Goal: Information Seeking & Learning: Learn about a topic

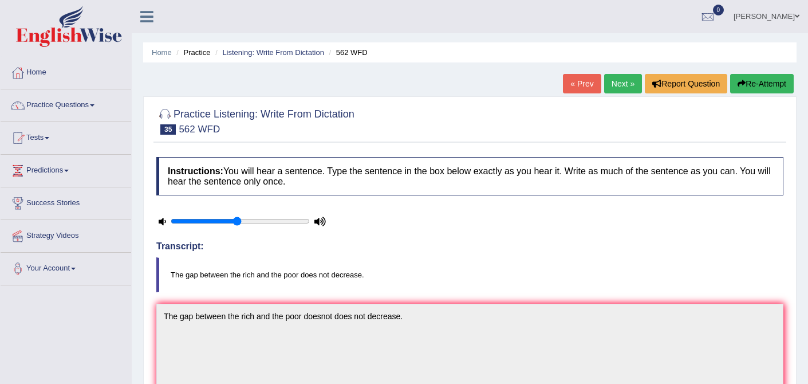
click at [51, 104] on link "Practice Questions" at bounding box center [66, 103] width 131 height 29
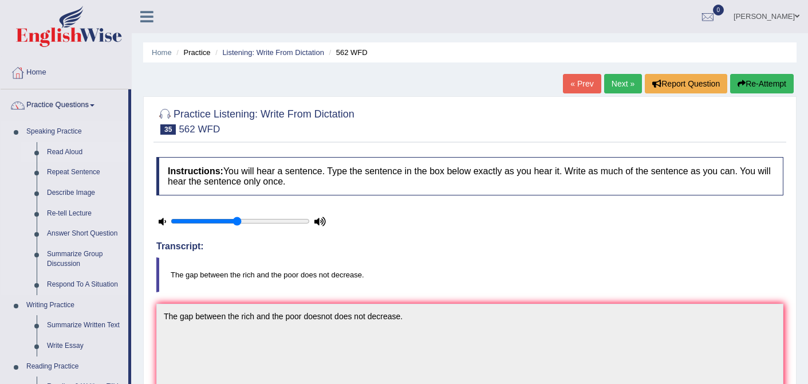
click at [67, 146] on link "Read Aloud" at bounding box center [85, 152] width 86 height 21
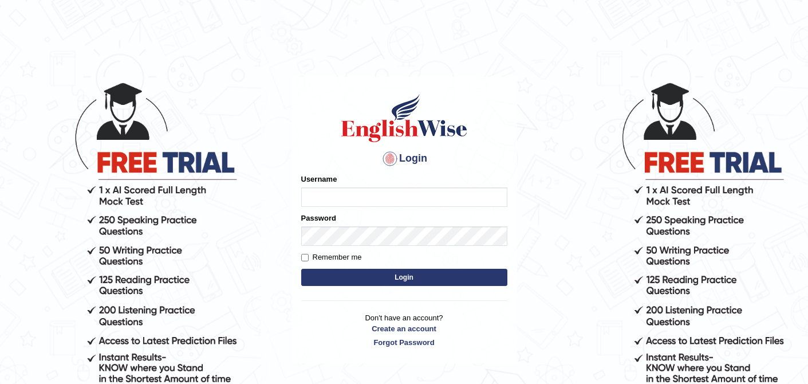
type input "0410675043"
click at [389, 279] on button "Login" at bounding box center [404, 277] width 206 height 17
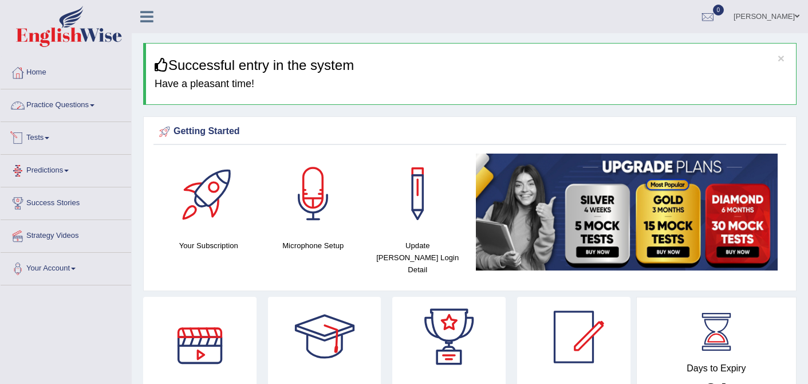
click at [100, 102] on link "Practice Questions" at bounding box center [66, 103] width 131 height 29
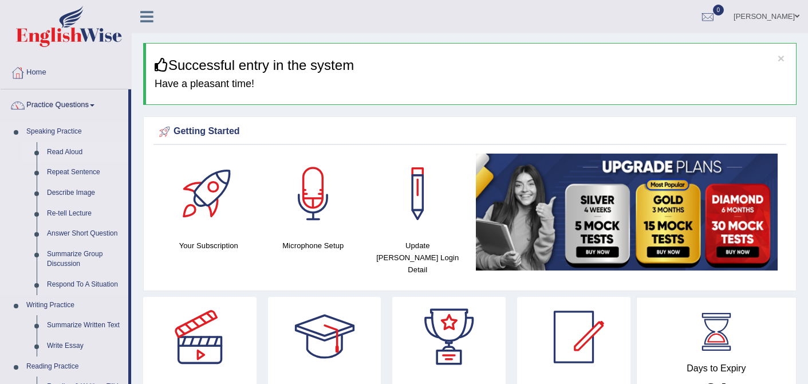
click at [78, 149] on link "Read Aloud" at bounding box center [85, 152] width 86 height 21
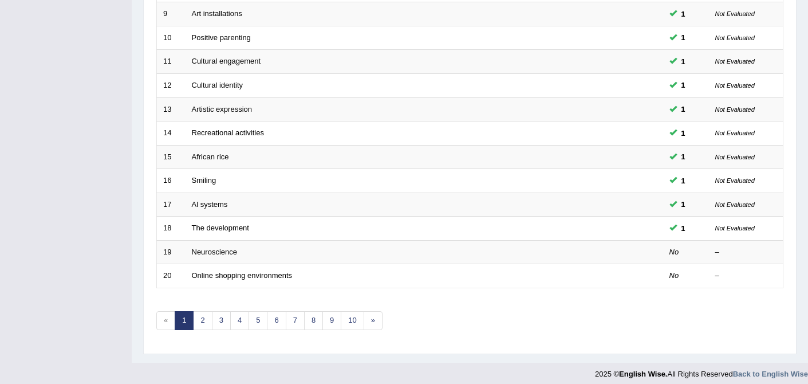
scroll to position [371, 0]
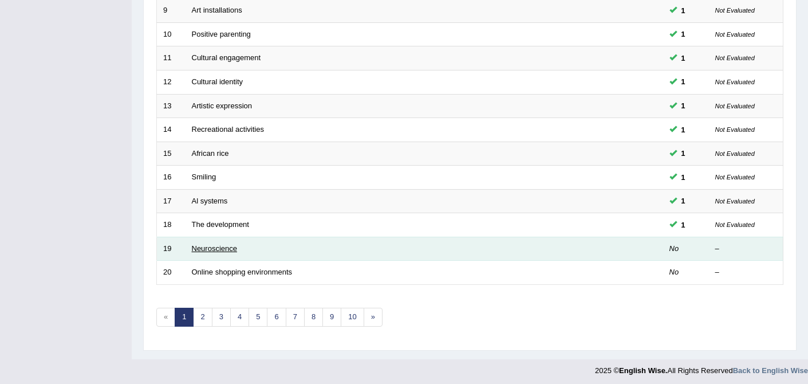
click at [211, 247] on link "Neuroscience" at bounding box center [215, 248] width 46 height 9
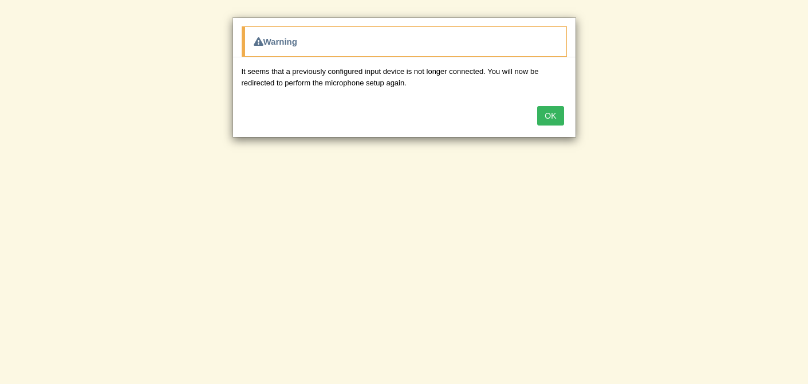
click at [558, 117] on button "OK" at bounding box center [550, 115] width 26 height 19
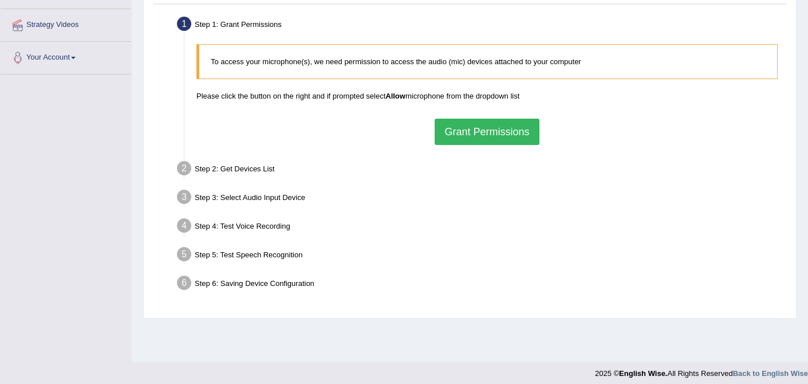
scroll to position [218, 0]
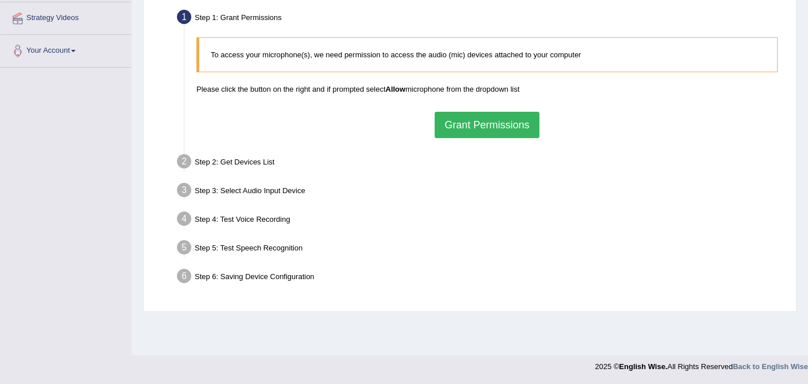
click at [504, 115] on button "Grant Permissions" at bounding box center [487, 125] width 104 height 26
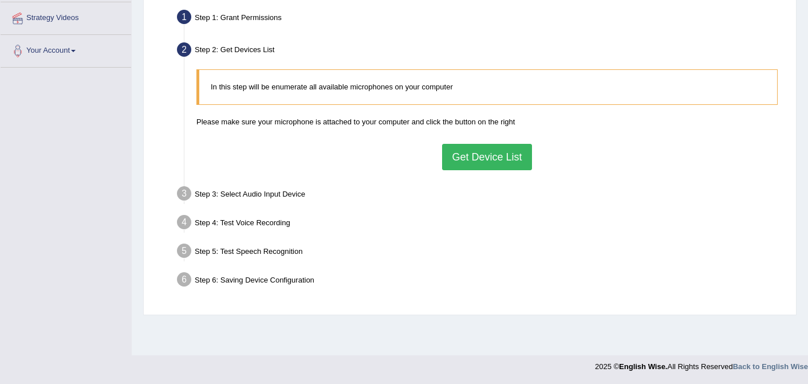
click at [483, 156] on button "Get Device List" at bounding box center [486, 157] width 89 height 26
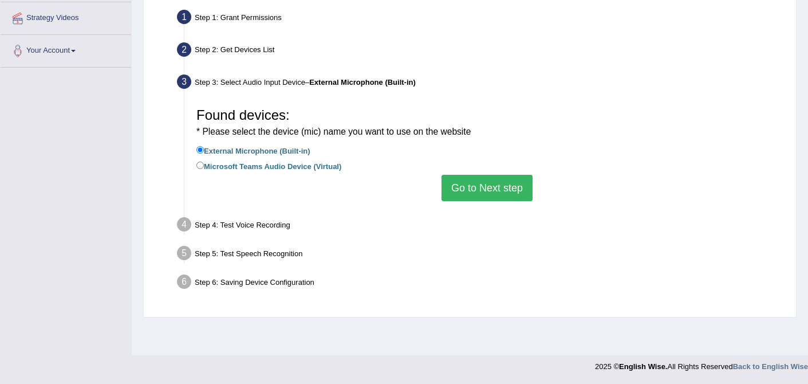
click at [476, 187] on button "Go to Next step" at bounding box center [487, 188] width 91 height 26
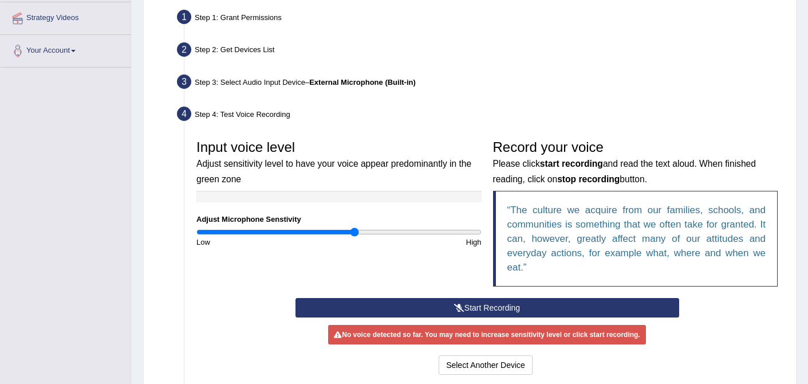
drag, startPoint x: 345, startPoint y: 233, endPoint x: 355, endPoint y: 233, distance: 10.3
type input "1.12"
click at [355, 233] on input "range" at bounding box center [338, 231] width 285 height 9
click at [488, 306] on button "Start Recording" at bounding box center [488, 307] width 384 height 19
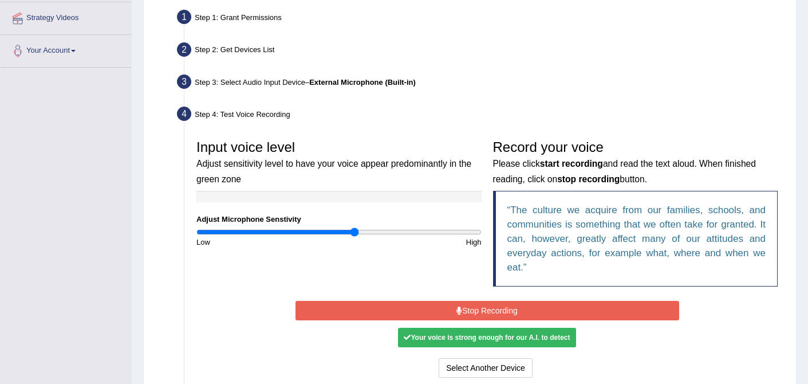
click at [511, 335] on div "Your voice is strong enough for our A.I. to detect" at bounding box center [487, 337] width 178 height 19
click at [506, 314] on button "Stop Recording" at bounding box center [488, 310] width 384 height 19
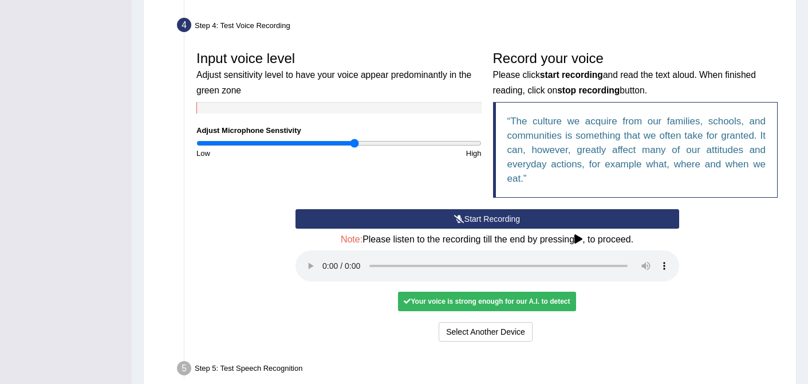
scroll to position [308, 0]
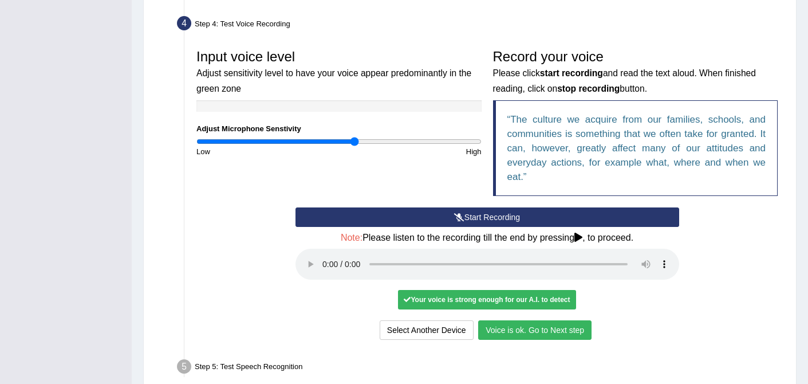
click at [518, 333] on button "Voice is ok. Go to Next step" at bounding box center [534, 329] width 113 height 19
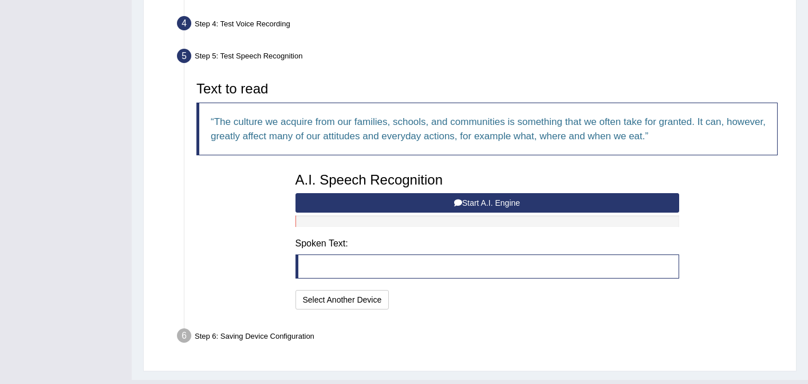
scroll to position [332, 0]
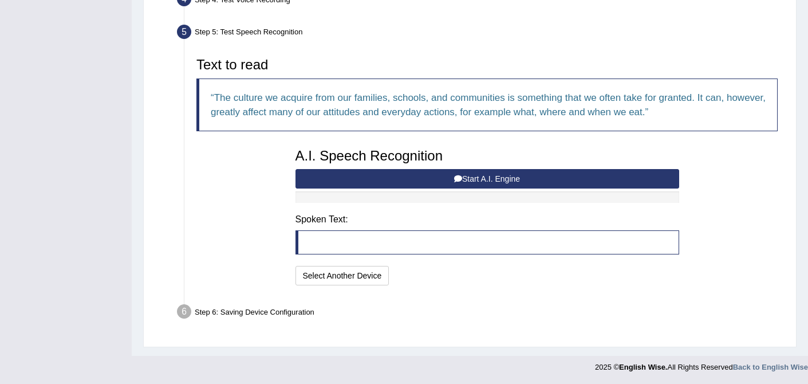
click at [474, 176] on button "Start A.I. Engine" at bounding box center [488, 178] width 384 height 19
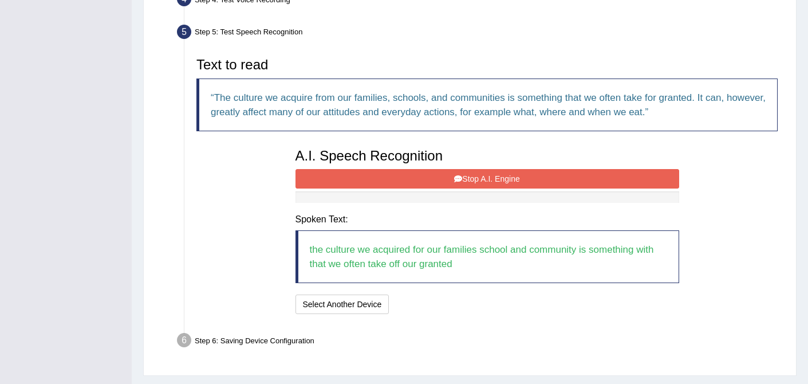
scroll to position [361, 0]
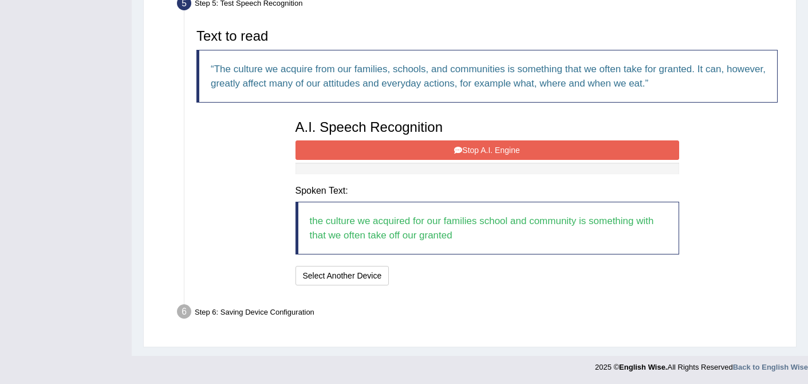
click at [493, 152] on button "Stop A.I. Engine" at bounding box center [488, 149] width 384 height 19
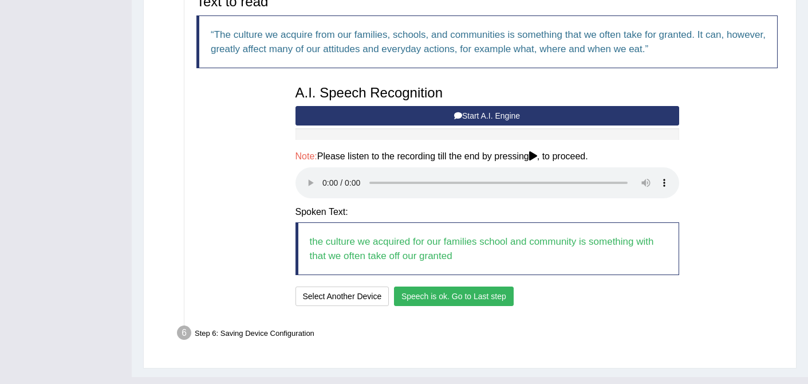
scroll to position [400, 0]
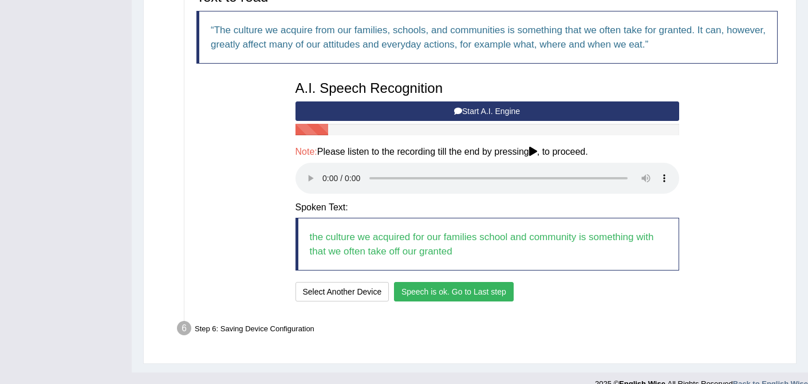
click at [470, 294] on button "Speech is ok. Go to Last step" at bounding box center [454, 291] width 120 height 19
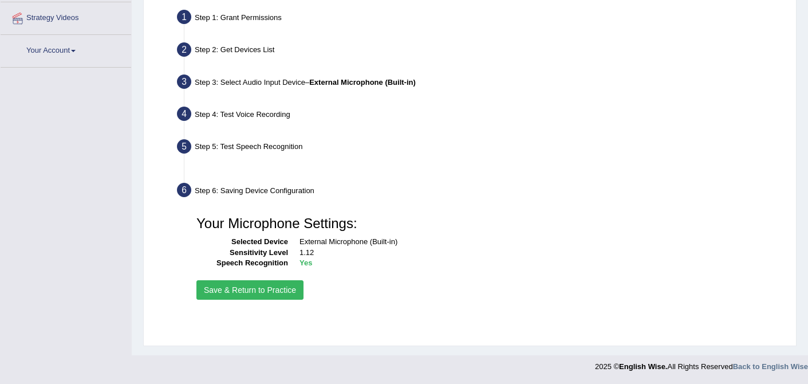
scroll to position [218, 0]
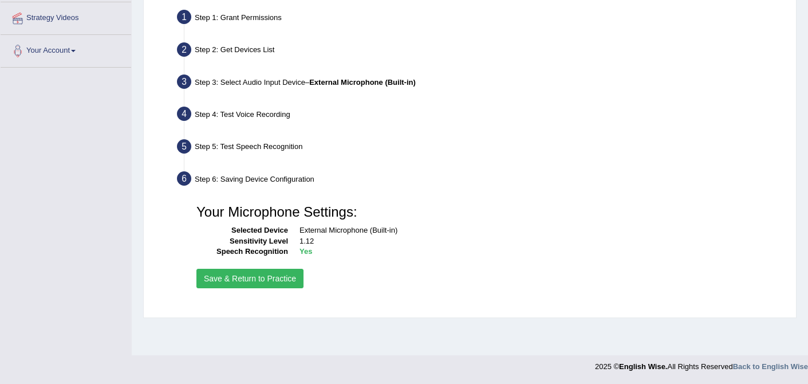
click at [281, 278] on button "Save & Return to Practice" at bounding box center [249, 278] width 107 height 19
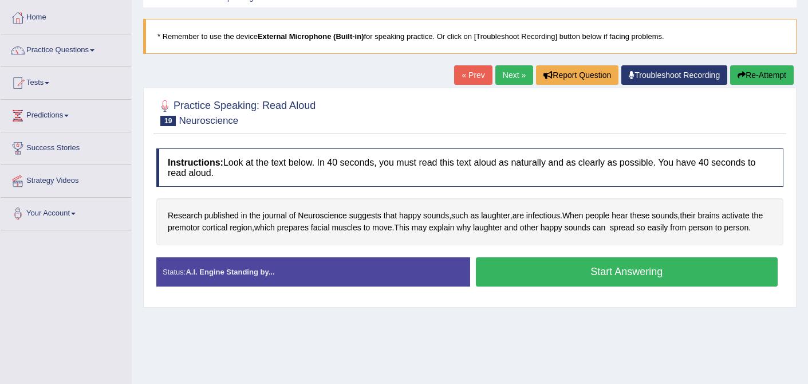
scroll to position [56, 0]
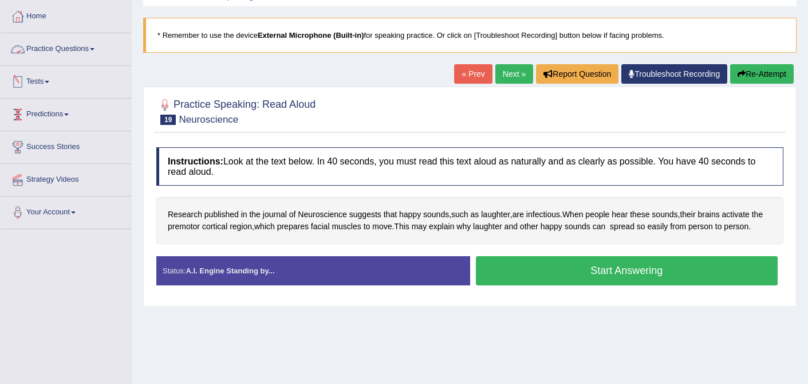
click at [90, 44] on link "Practice Questions" at bounding box center [66, 47] width 131 height 29
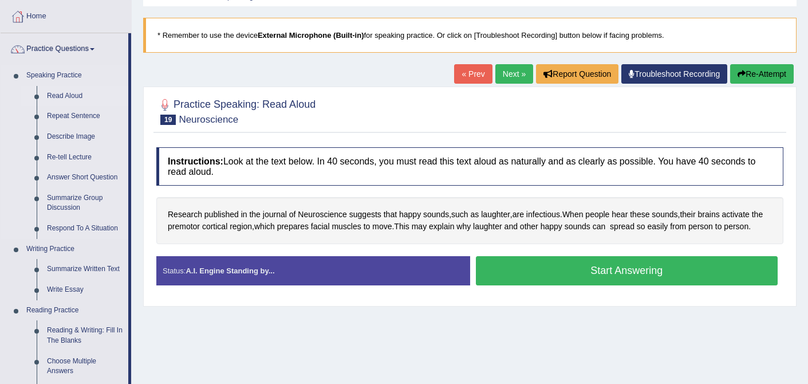
click at [55, 97] on link "Read Aloud" at bounding box center [85, 96] width 86 height 21
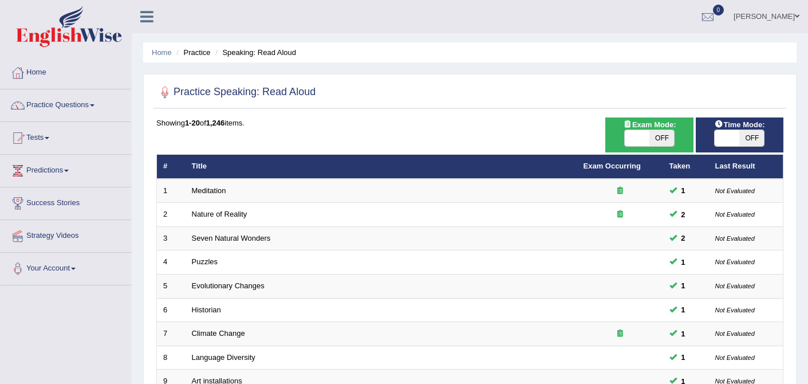
click at [733, 141] on span at bounding box center [727, 138] width 25 height 16
checkbox input "true"
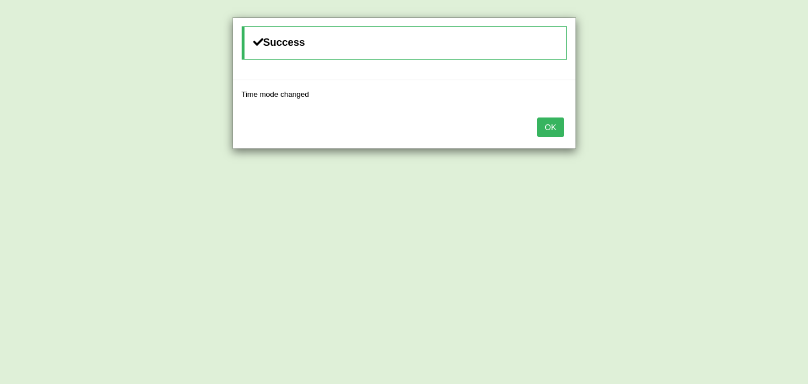
click at [549, 124] on button "OK" at bounding box center [550, 126] width 26 height 19
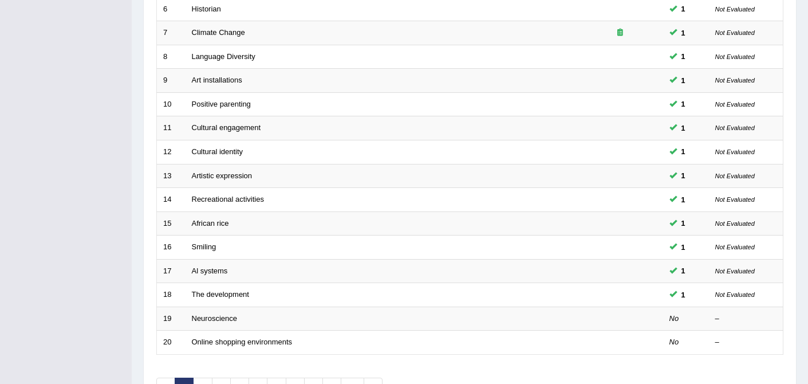
scroll to position [375, 0]
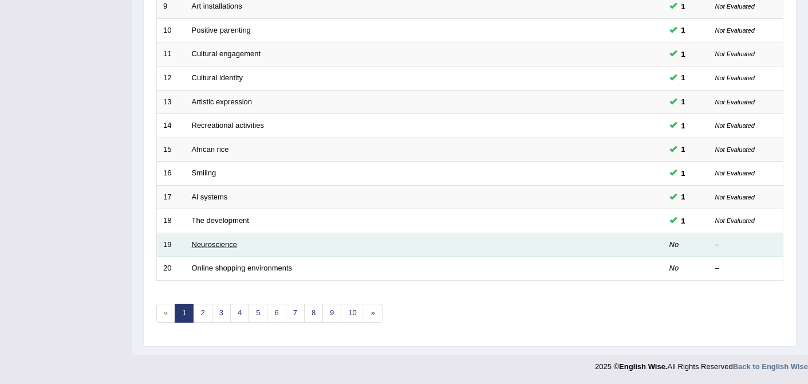
click at [210, 246] on link "Neuroscience" at bounding box center [215, 244] width 46 height 9
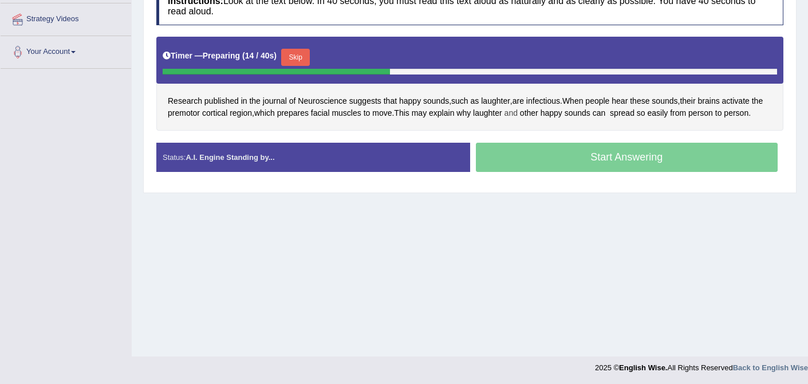
scroll to position [218, 0]
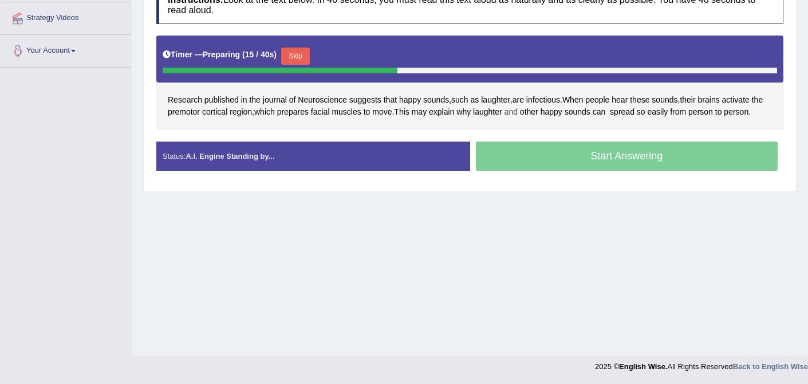
click at [526, 162] on div "Start Answering" at bounding box center [627, 157] width 314 height 32
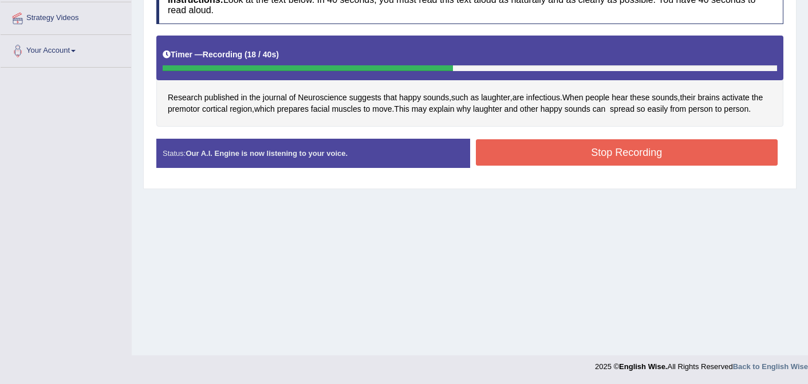
click at [591, 157] on button "Stop Recording" at bounding box center [627, 152] width 302 height 26
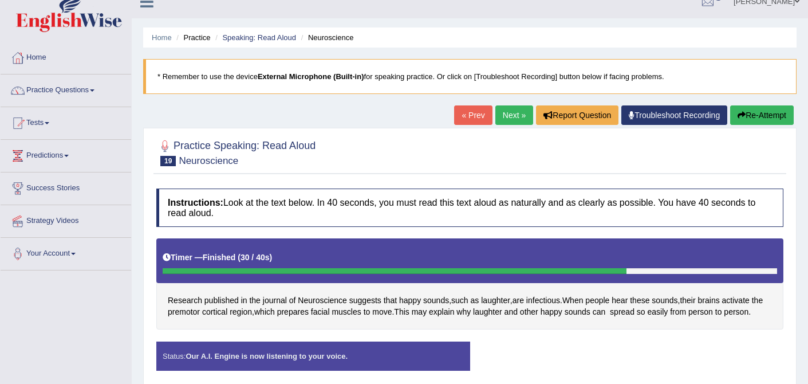
scroll to position [65, 0]
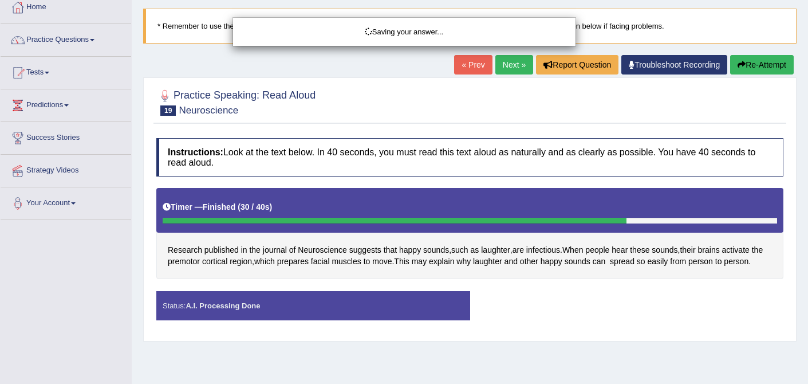
click at [288, 321] on div "Saving your answer..." at bounding box center [404, 192] width 808 height 384
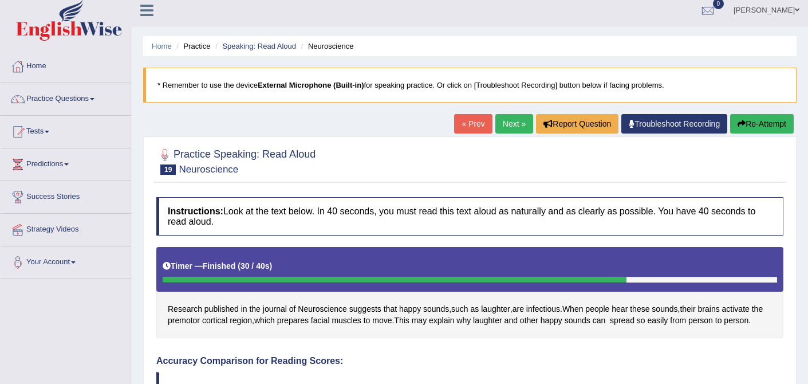
scroll to position [0, 0]
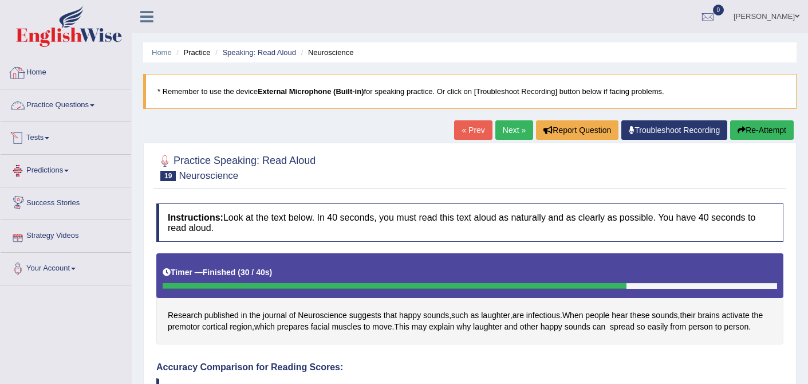
click at [90, 98] on link "Practice Questions" at bounding box center [66, 103] width 131 height 29
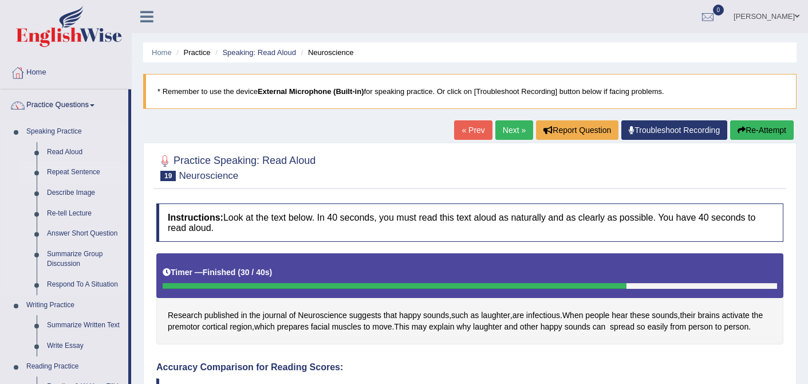
click at [69, 171] on link "Repeat Sentence" at bounding box center [85, 172] width 86 height 21
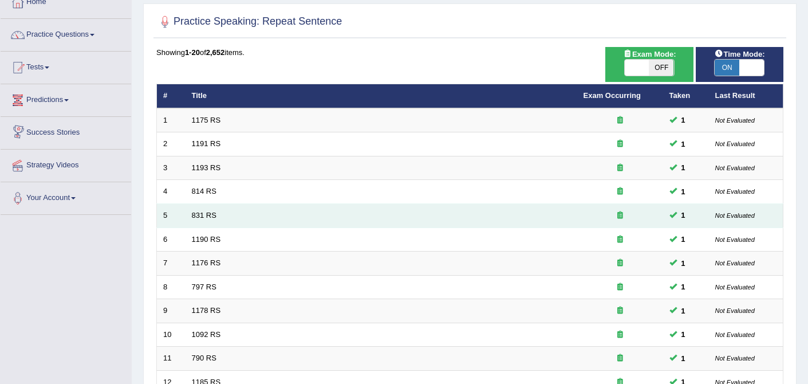
scroll to position [375, 0]
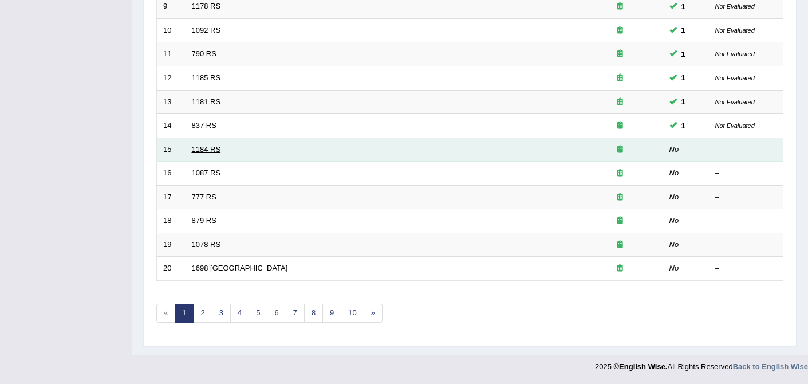
click at [215, 149] on link "1184 RS" at bounding box center [206, 149] width 29 height 9
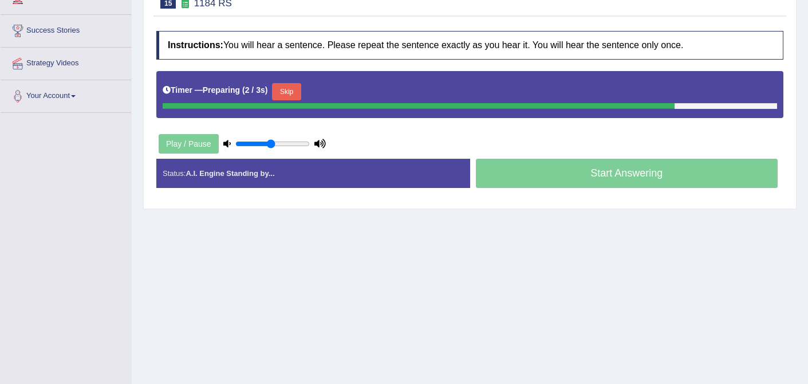
scroll to position [174, 0]
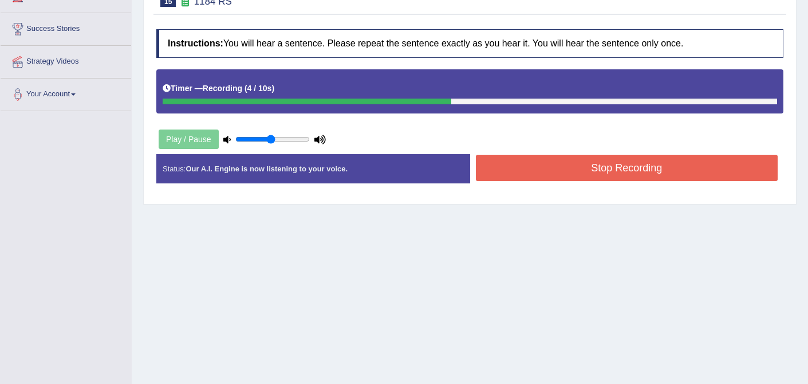
click at [553, 163] on button "Stop Recording" at bounding box center [627, 168] width 302 height 26
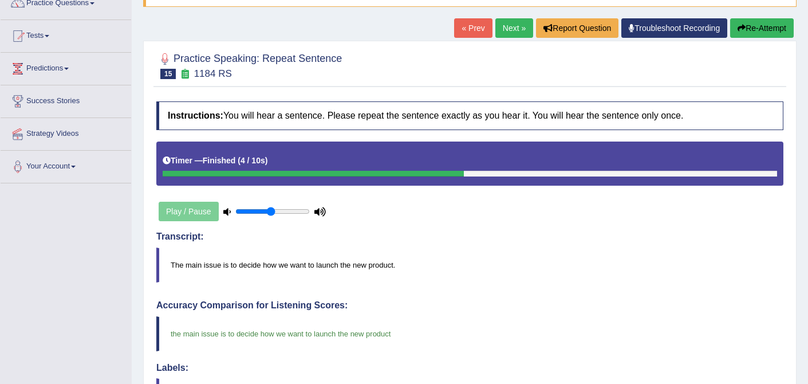
scroll to position [0, 0]
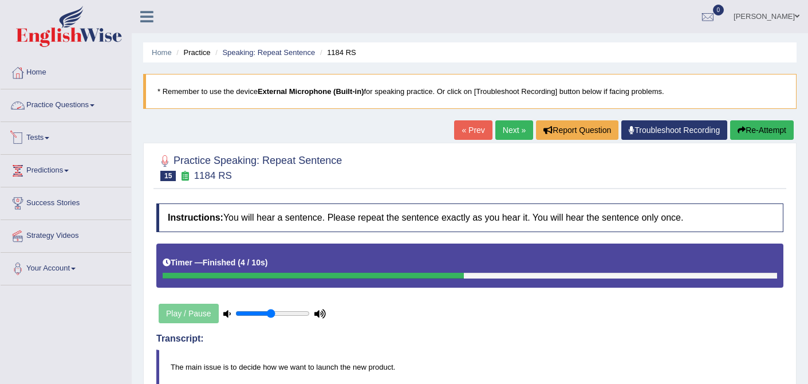
click at [78, 104] on link "Practice Questions" at bounding box center [66, 103] width 131 height 29
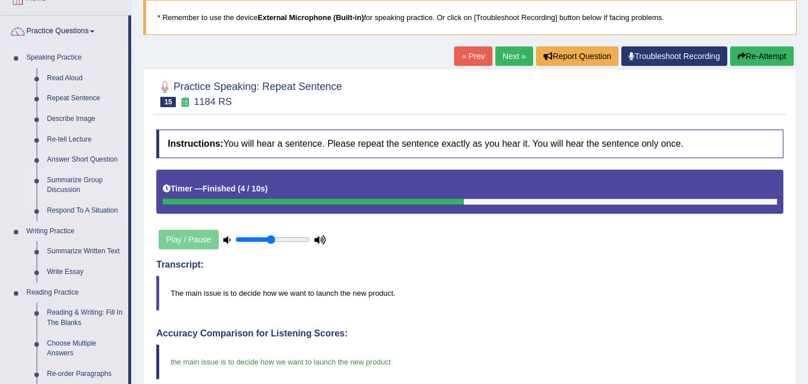
scroll to position [77, 0]
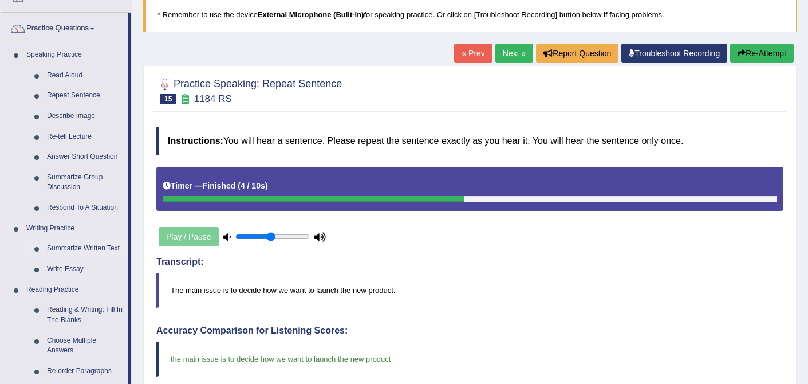
click at [73, 243] on link "Summarize Written Text" at bounding box center [85, 248] width 86 height 21
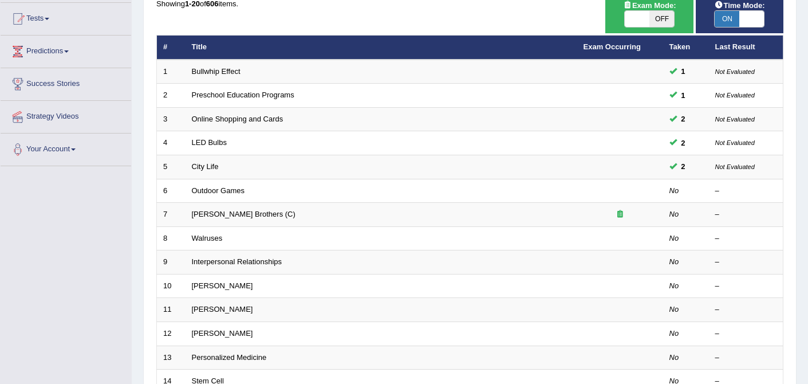
scroll to position [152, 0]
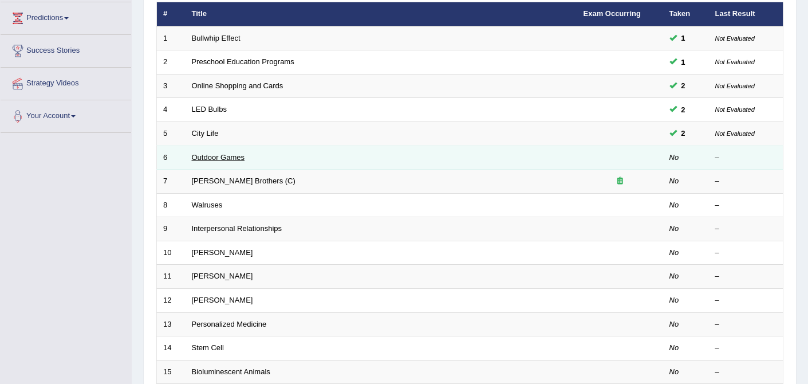
click at [225, 156] on link "Outdoor Games" at bounding box center [218, 157] width 53 height 9
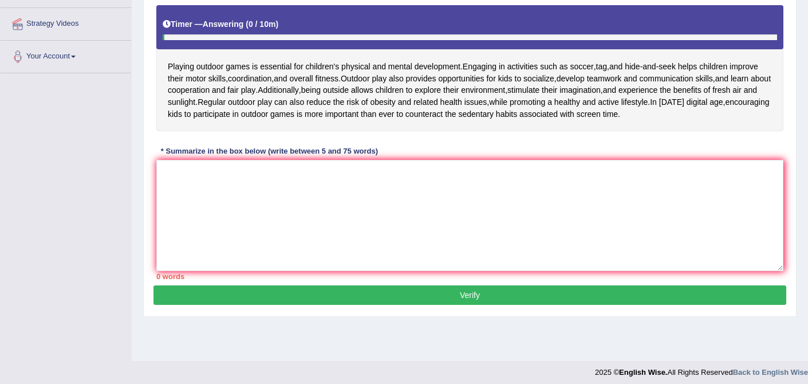
scroll to position [218, 0]
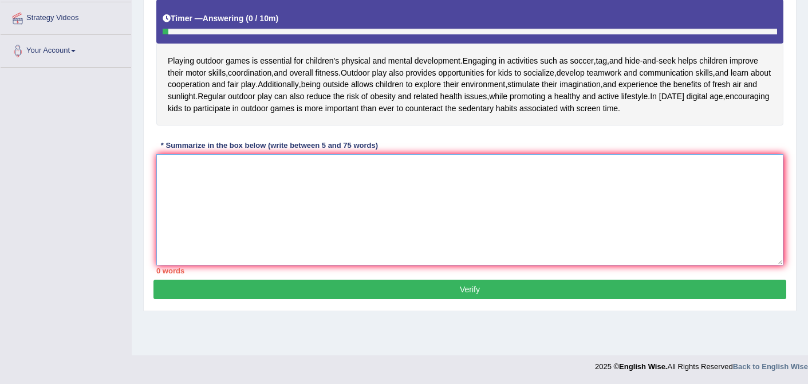
click at [218, 167] on textarea at bounding box center [469, 209] width 627 height 111
click at [198, 176] on textarea at bounding box center [469, 209] width 627 height 111
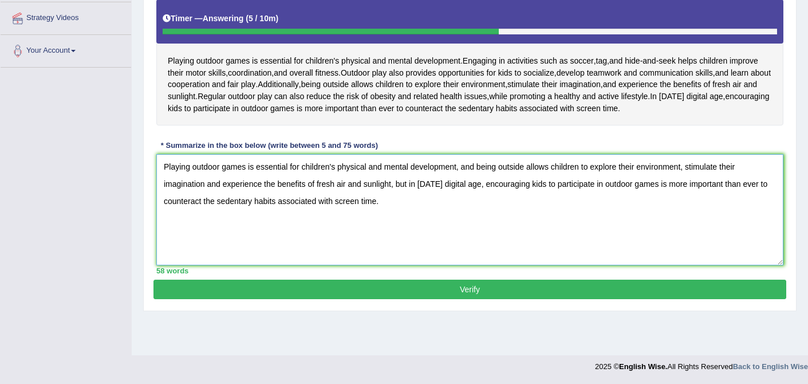
type textarea "Playing outdoor games is essential for children's physical and mental developme…"
click at [343, 286] on button "Verify" at bounding box center [469, 288] width 633 height 19
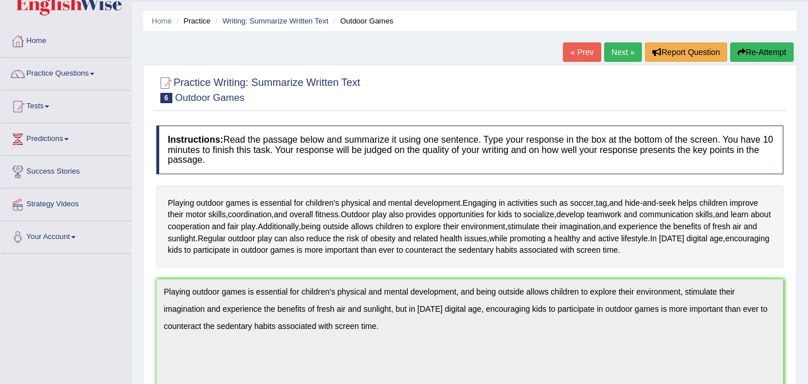
scroll to position [0, 0]
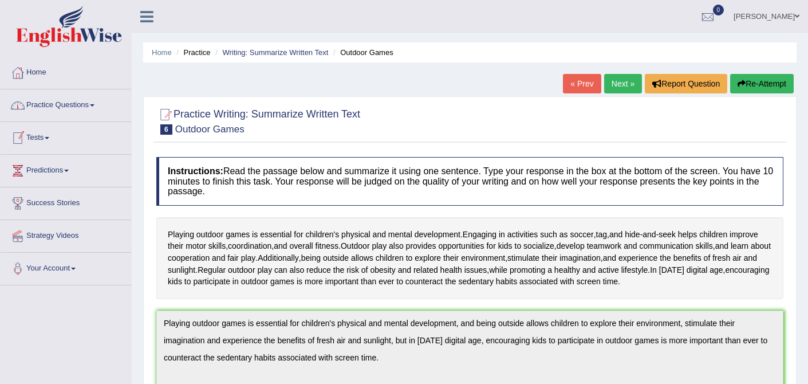
click at [46, 139] on link "Tests" at bounding box center [66, 136] width 131 height 29
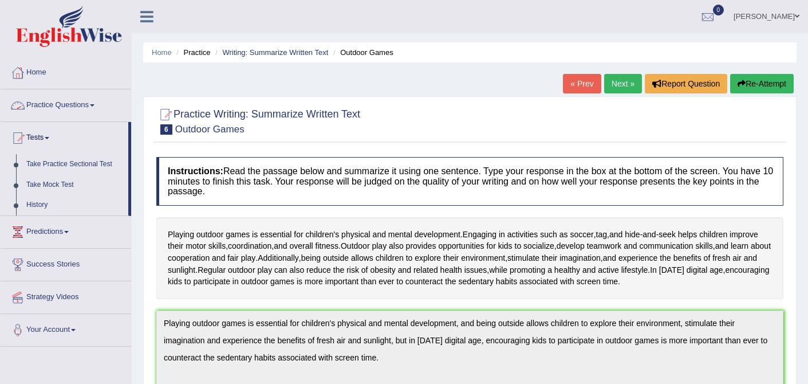
click at [98, 101] on link "Practice Questions" at bounding box center [66, 103] width 131 height 29
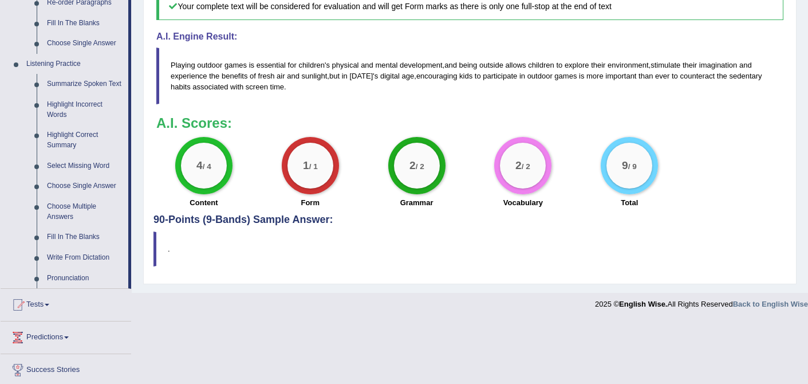
scroll to position [446, 0]
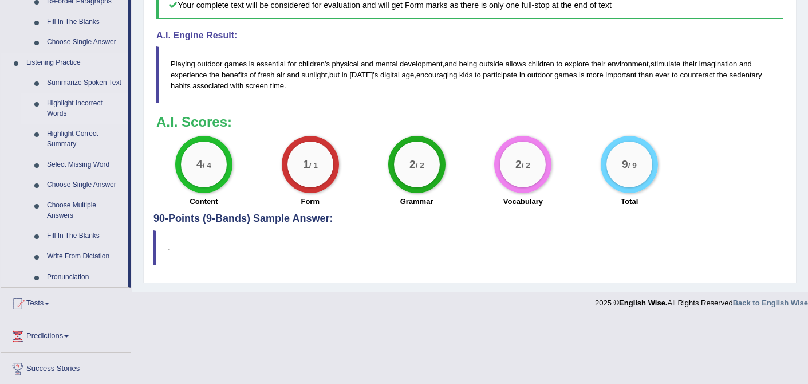
click at [80, 109] on link "Highlight Incorrect Words" at bounding box center [85, 108] width 86 height 30
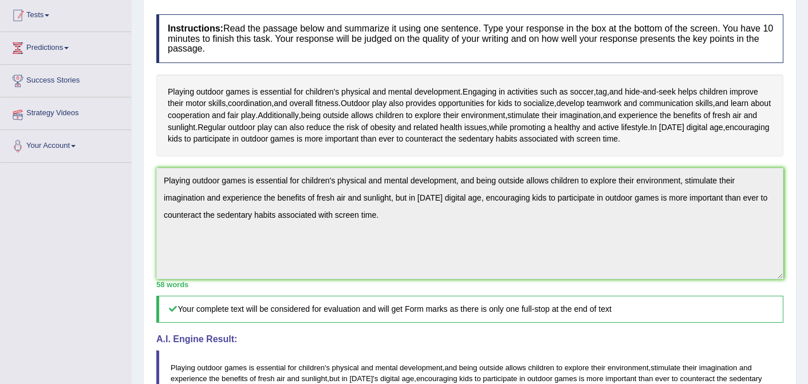
scroll to position [123, 0]
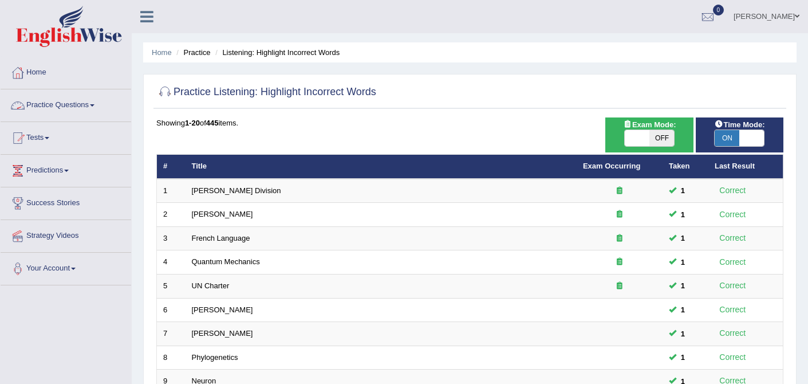
click at [90, 104] on link "Practice Questions" at bounding box center [66, 103] width 131 height 29
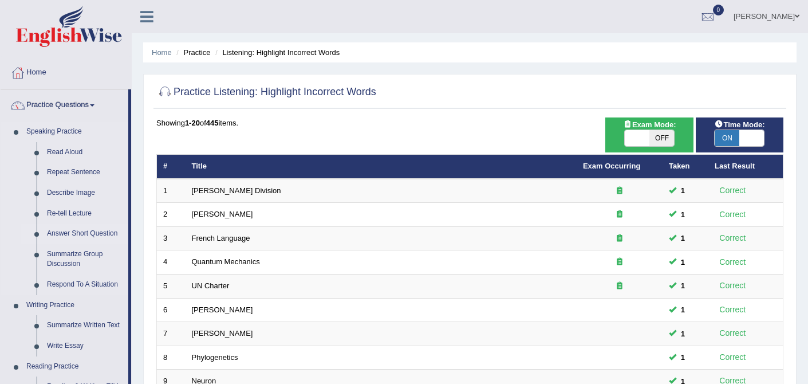
click at [75, 235] on link "Answer Short Question" at bounding box center [85, 233] width 86 height 21
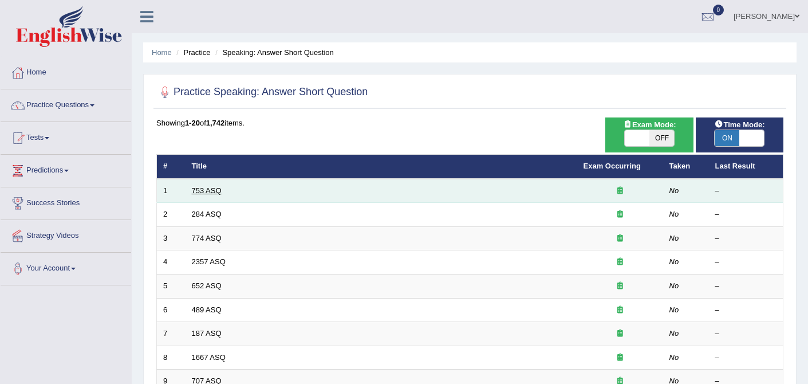
click at [200, 192] on link "753 ASQ" at bounding box center [207, 190] width 30 height 9
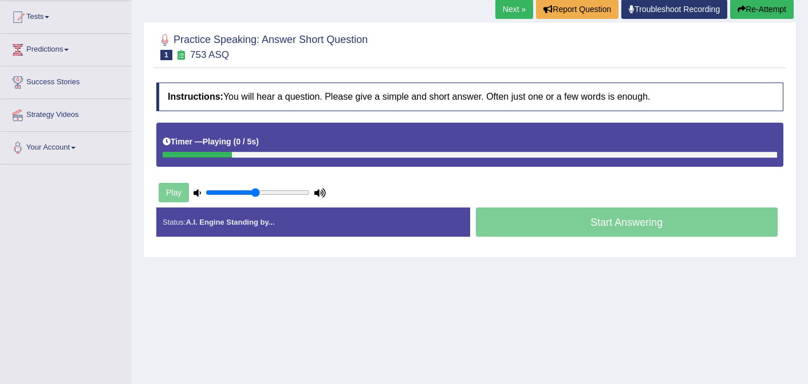
scroll to position [121, 0]
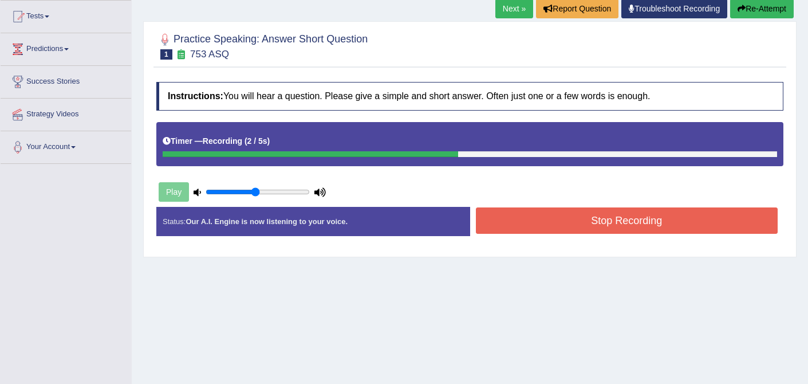
click at [558, 215] on button "Stop Recording" at bounding box center [627, 220] width 302 height 26
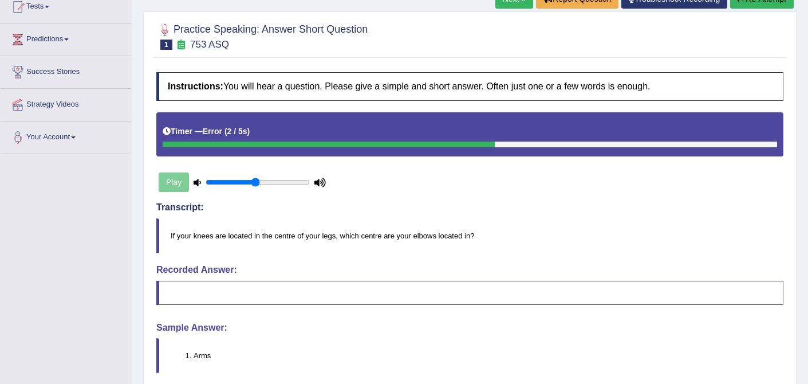
scroll to position [0, 0]
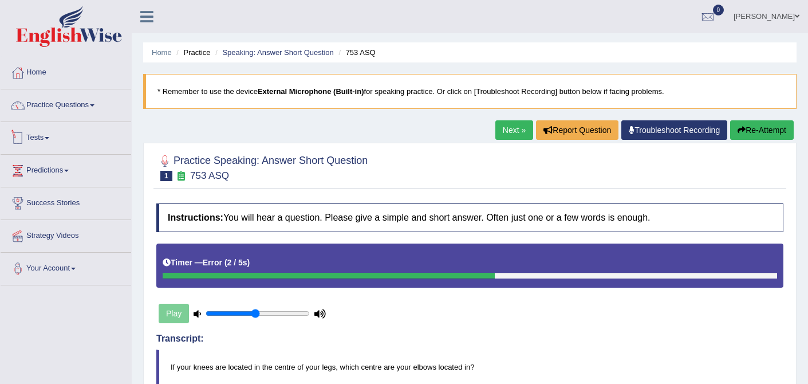
click at [48, 141] on link "Tests" at bounding box center [66, 136] width 131 height 29
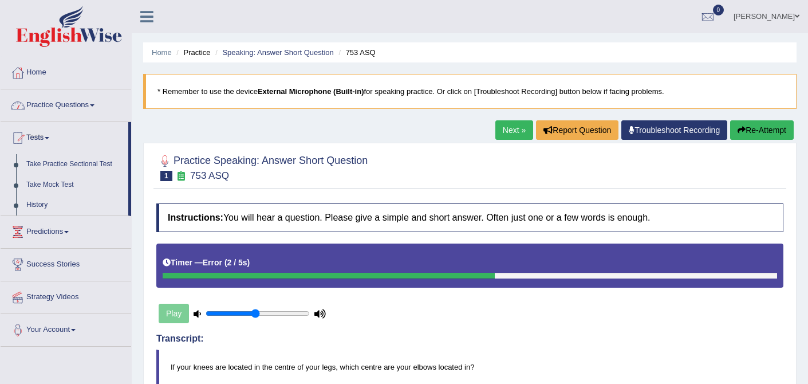
click at [94, 108] on link "Practice Questions" at bounding box center [66, 103] width 131 height 29
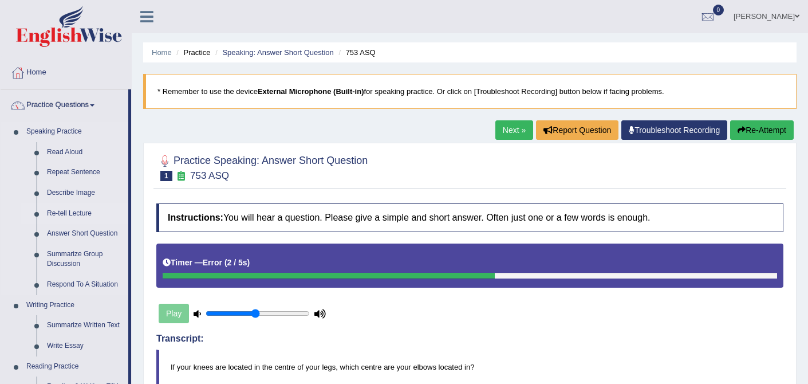
click at [82, 211] on link "Re-tell Lecture" at bounding box center [85, 213] width 86 height 21
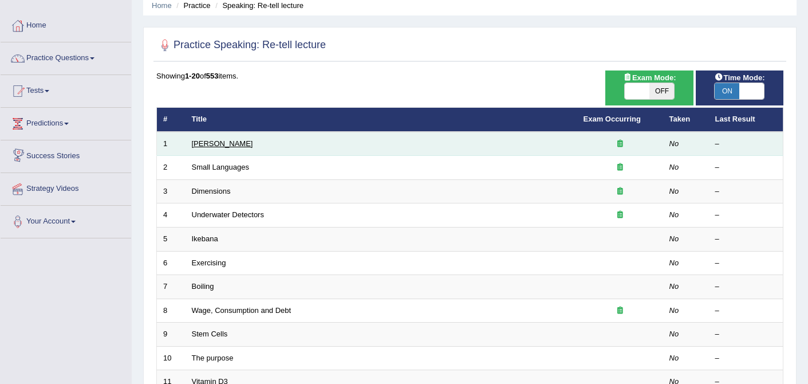
scroll to position [49, 0]
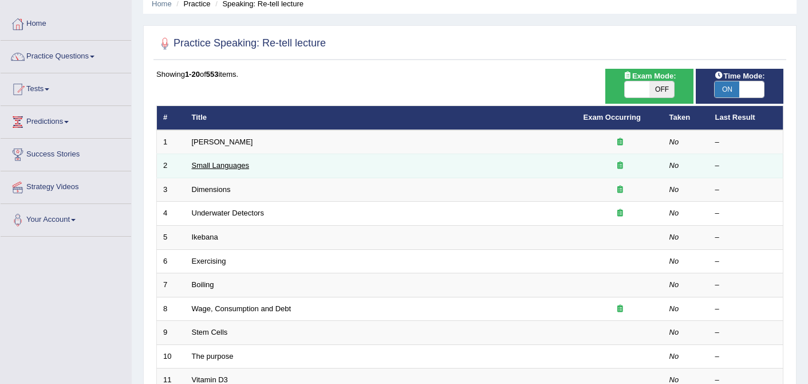
click at [208, 170] on link "Small Languages" at bounding box center [220, 165] width 57 height 9
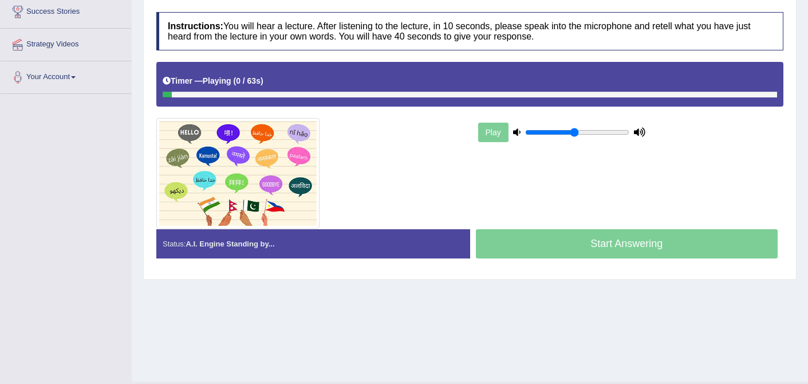
scroll to position [192, 0]
